Goal: Obtain resource: Download file/media

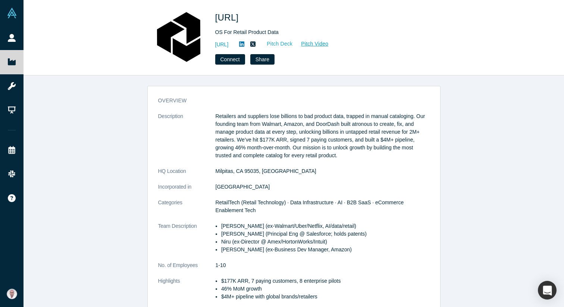
click at [293, 44] on link "Pitch Deck" at bounding box center [276, 44] width 34 height 9
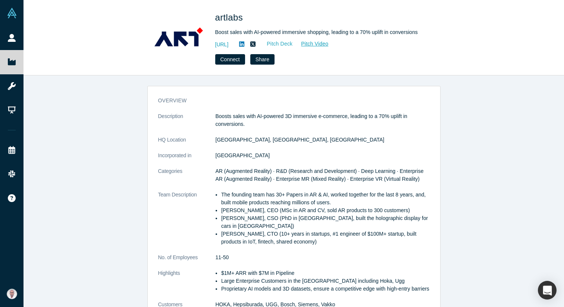
click at [293, 43] on link "Pitch Deck" at bounding box center [276, 44] width 34 height 9
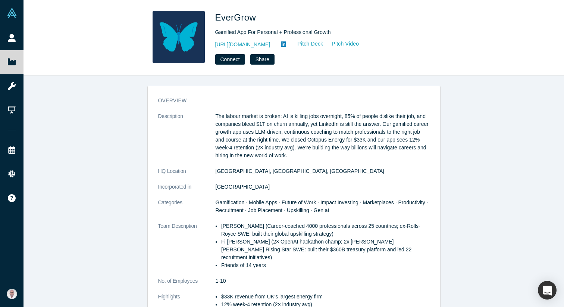
click at [324, 40] on link "Pitch Deck" at bounding box center [306, 44] width 34 height 9
